Goal: Register for event/course

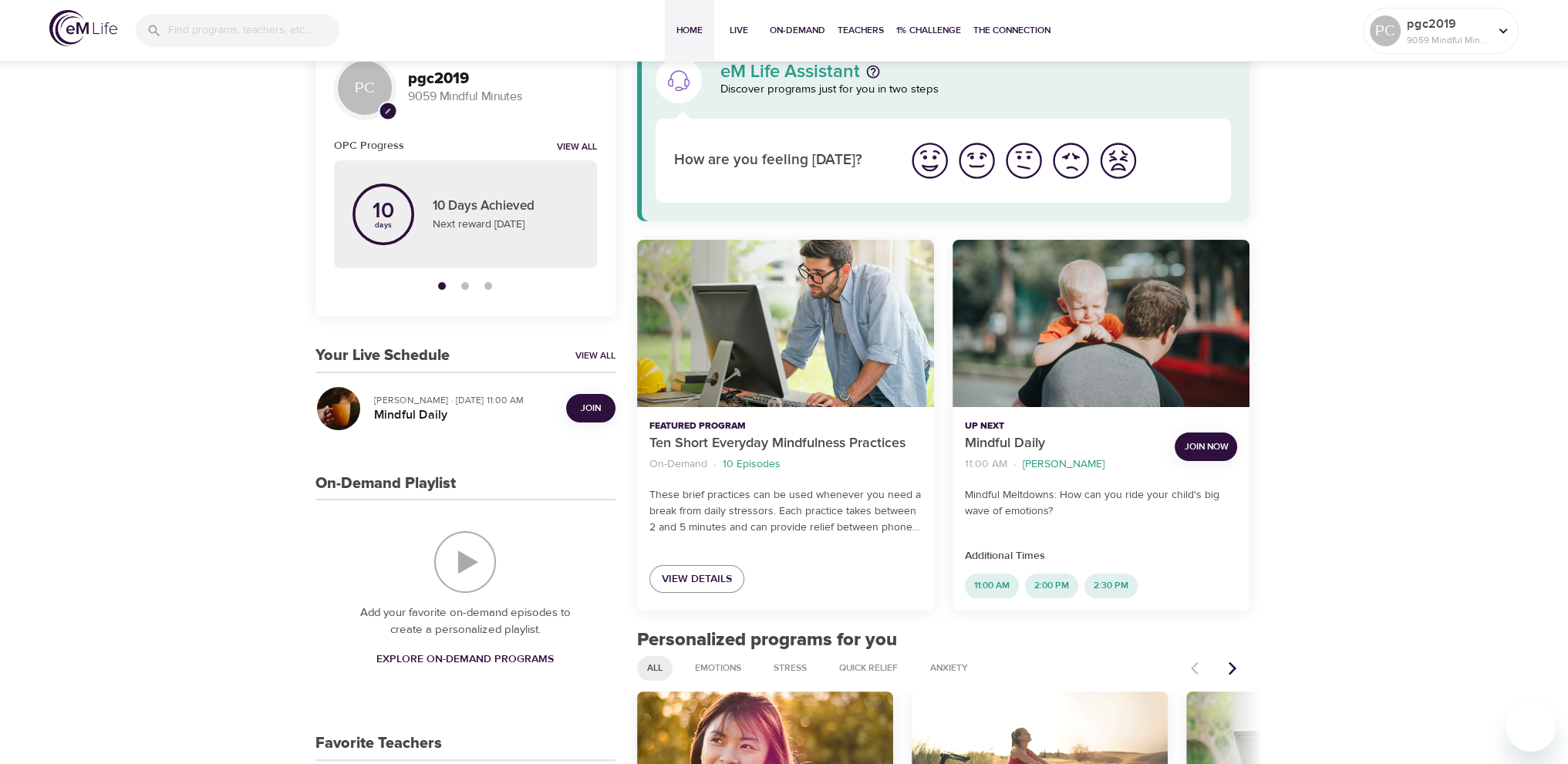
scroll to position [78, 0]
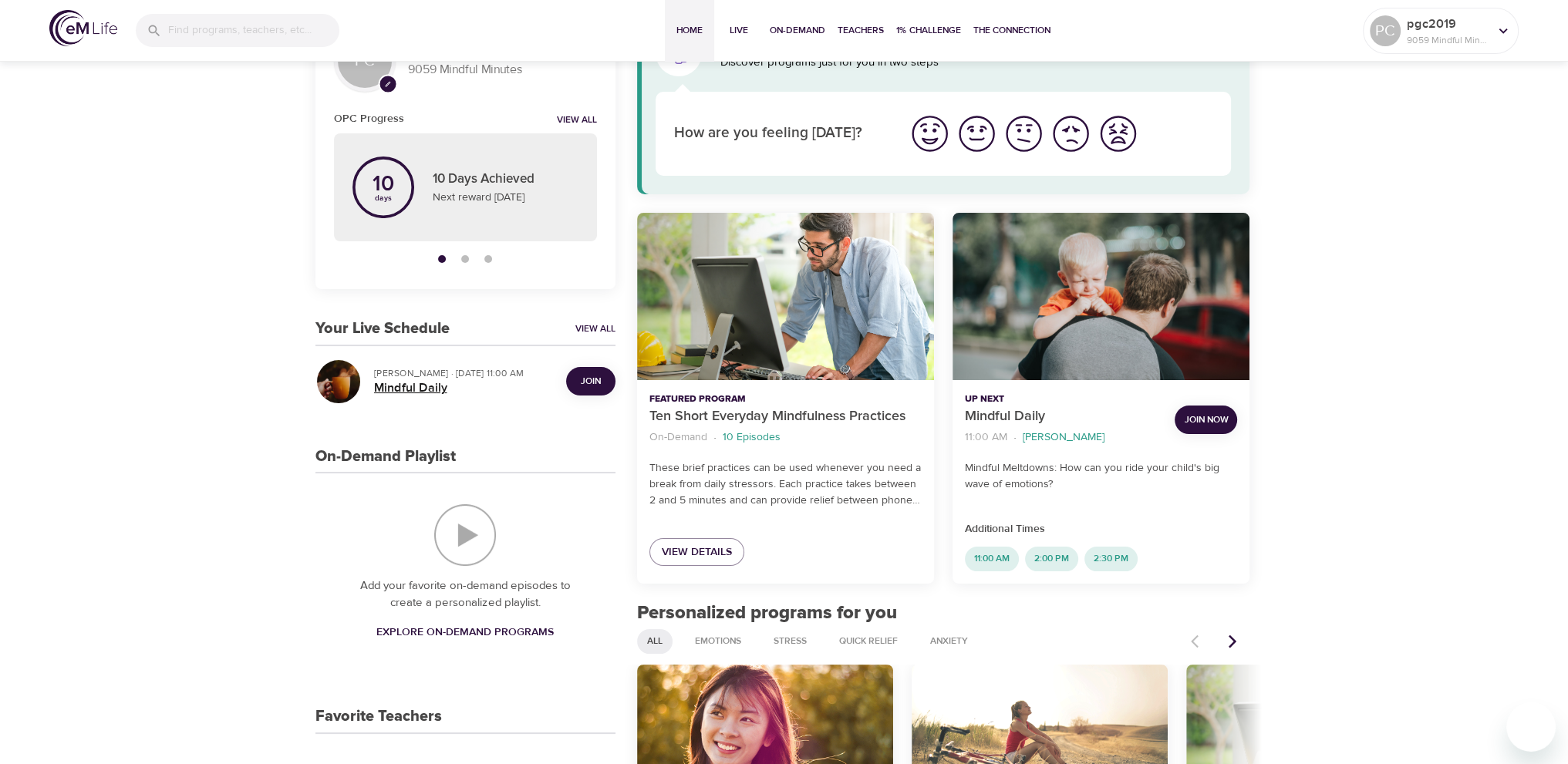
click at [428, 388] on h5 "Mindful Daily" at bounding box center [463, 388] width 180 height 16
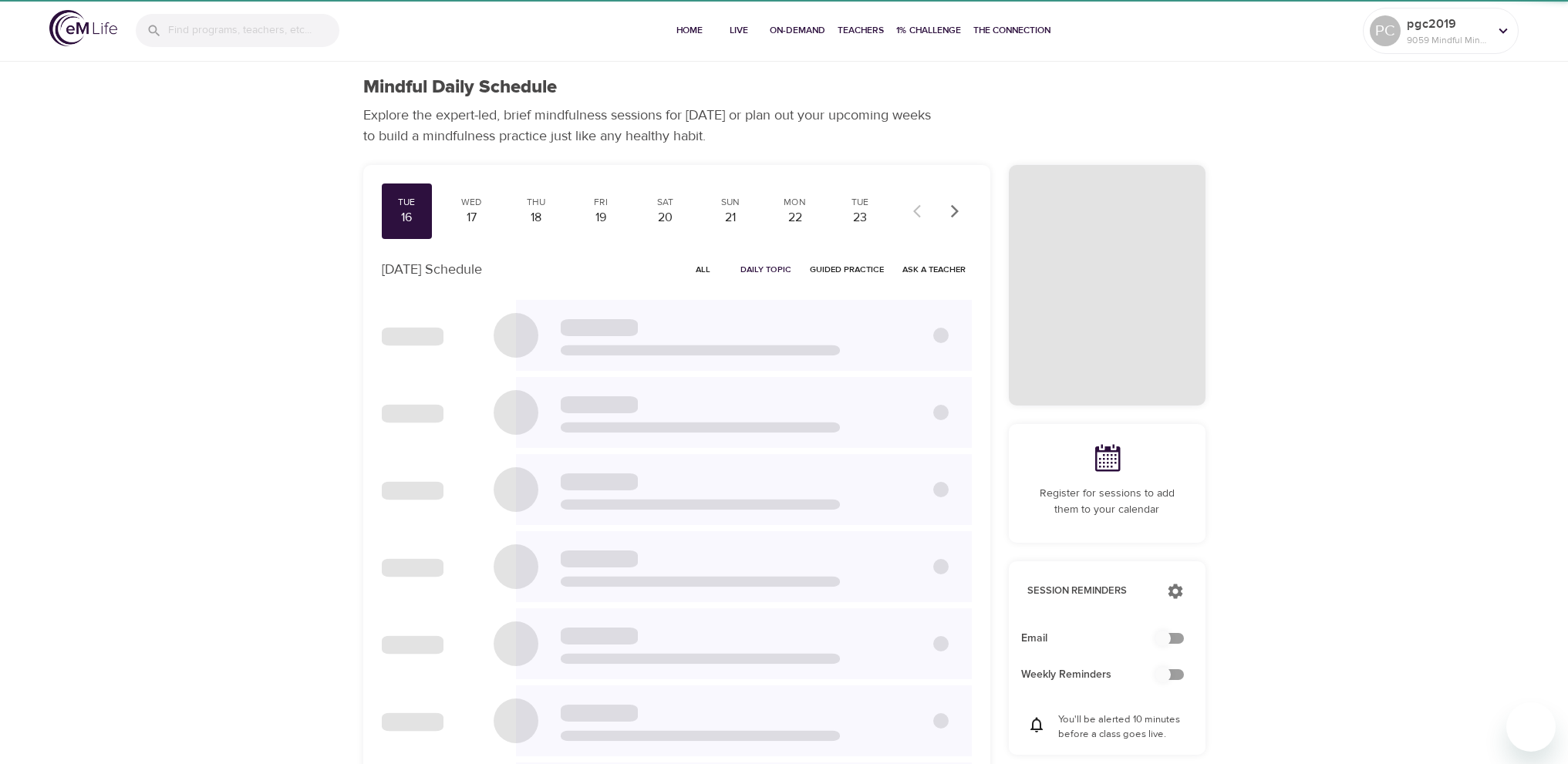
checkbox input "true"
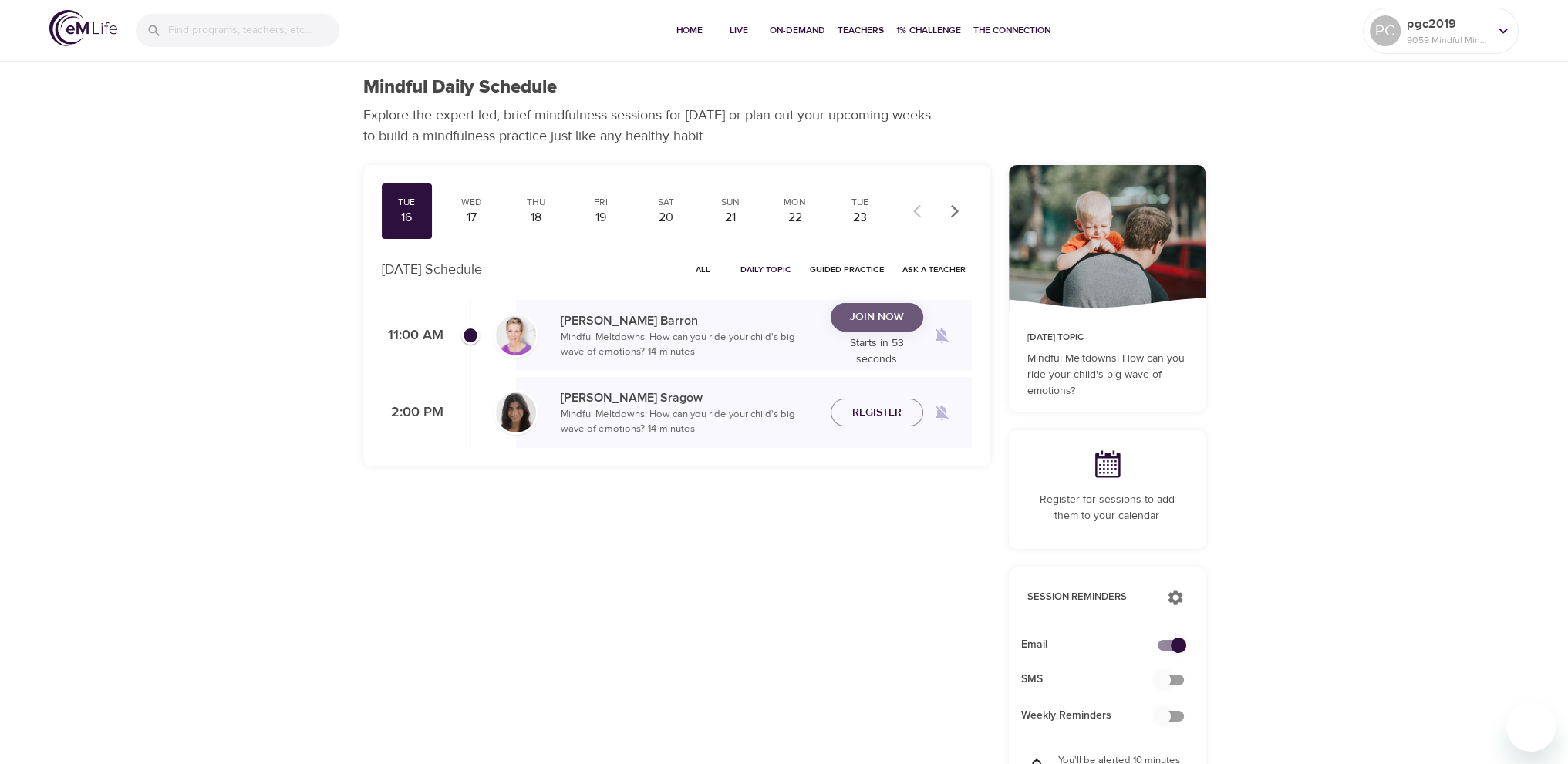
click at [870, 313] on span "Join Now" at bounding box center [876, 317] width 54 height 20
